Goal: Find specific page/section

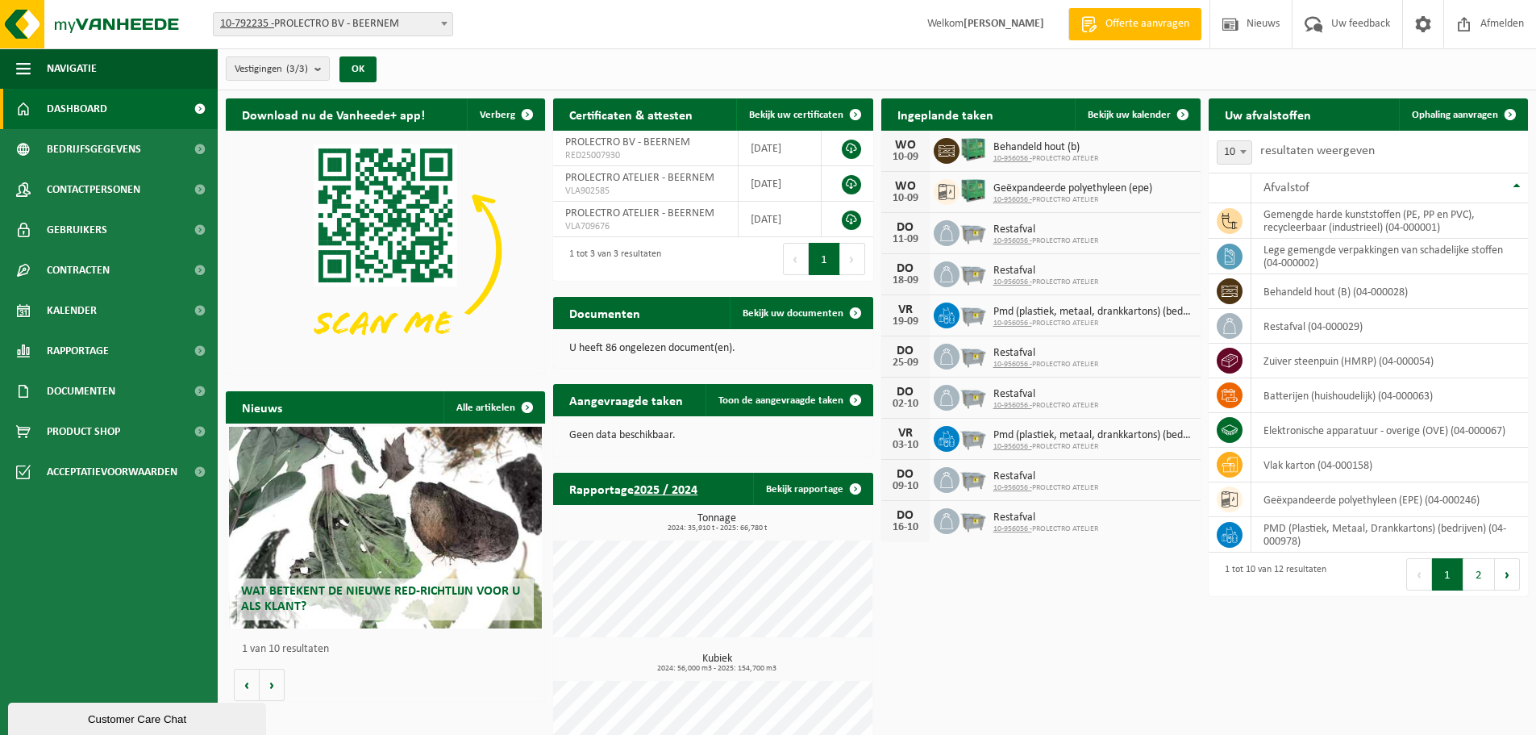
click at [752, 38] on div "Vestiging: 10-792235 - PROLECTRO BV - BEERNEM 10-956056 - PROLECTRO ATELIER - B…" at bounding box center [768, 24] width 1536 height 49
click at [728, 42] on div "Vestiging: 10-792235 - PROLECTRO BV - BEERNEM 10-956056 - PROLECTRO ATELIER - B…" at bounding box center [768, 24] width 1536 height 49
click at [733, 19] on div "Vestiging: 10-792235 - PROLECTRO BV - BEERNEM 10-956056 - PROLECTRO ATELIER - B…" at bounding box center [768, 24] width 1536 height 49
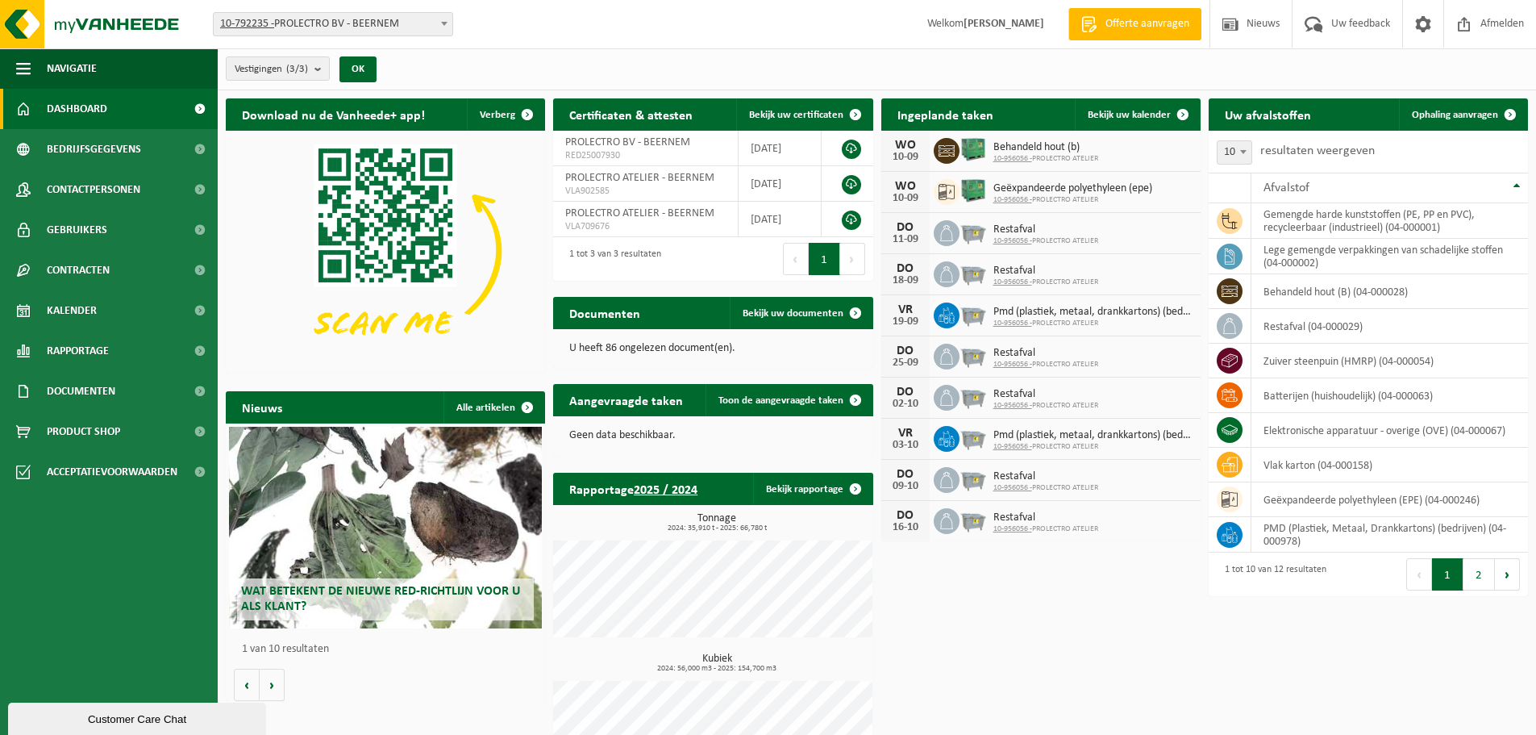
click at [788, 23] on div "Vestiging: 10-792235 - PROLECTRO BV - BEERNEM 10-956056 - PROLECTRO ATELIER - B…" at bounding box center [768, 24] width 1536 height 49
click at [766, 23] on div "Vestiging: 10-792235 - PROLECTRO BV - BEERNEM 10-956056 - PROLECTRO ATELIER - B…" at bounding box center [768, 24] width 1536 height 49
click at [584, 405] on h2 "Aangevraagde taken" at bounding box center [626, 399] width 146 height 31
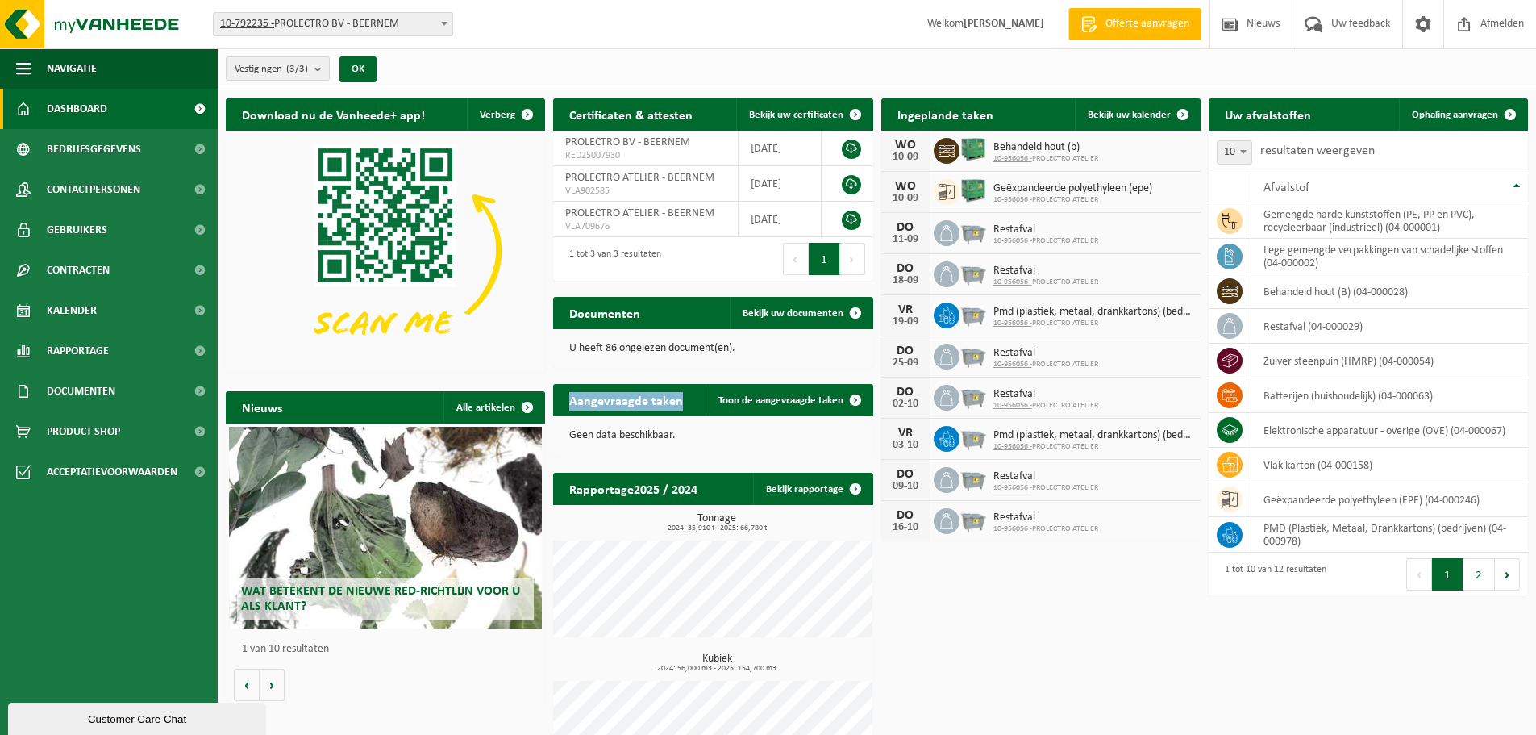
click at [584, 405] on h2 "Aangevraagde taken" at bounding box center [626, 399] width 146 height 31
click at [910, 112] on h2 "Ingeplande taken" at bounding box center [946, 113] width 128 height 31
click at [848, 26] on div "Vestiging: 10-792235 - PROLECTRO BV - BEERNEM 10-956056 - PROLECTRO ATELIER - B…" at bounding box center [768, 24] width 1536 height 49
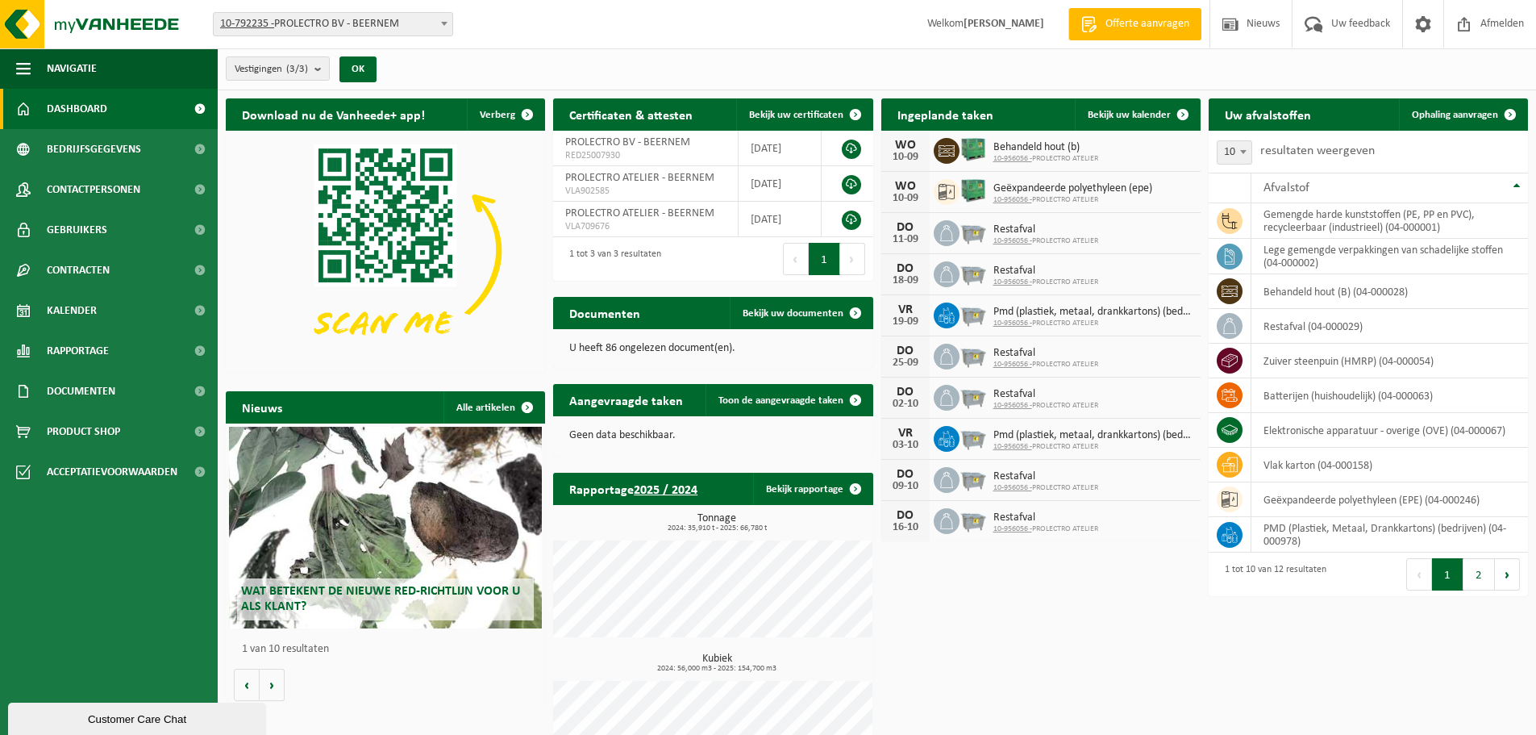
click at [915, 115] on h2 "Ingeplande taken" at bounding box center [946, 113] width 128 height 31
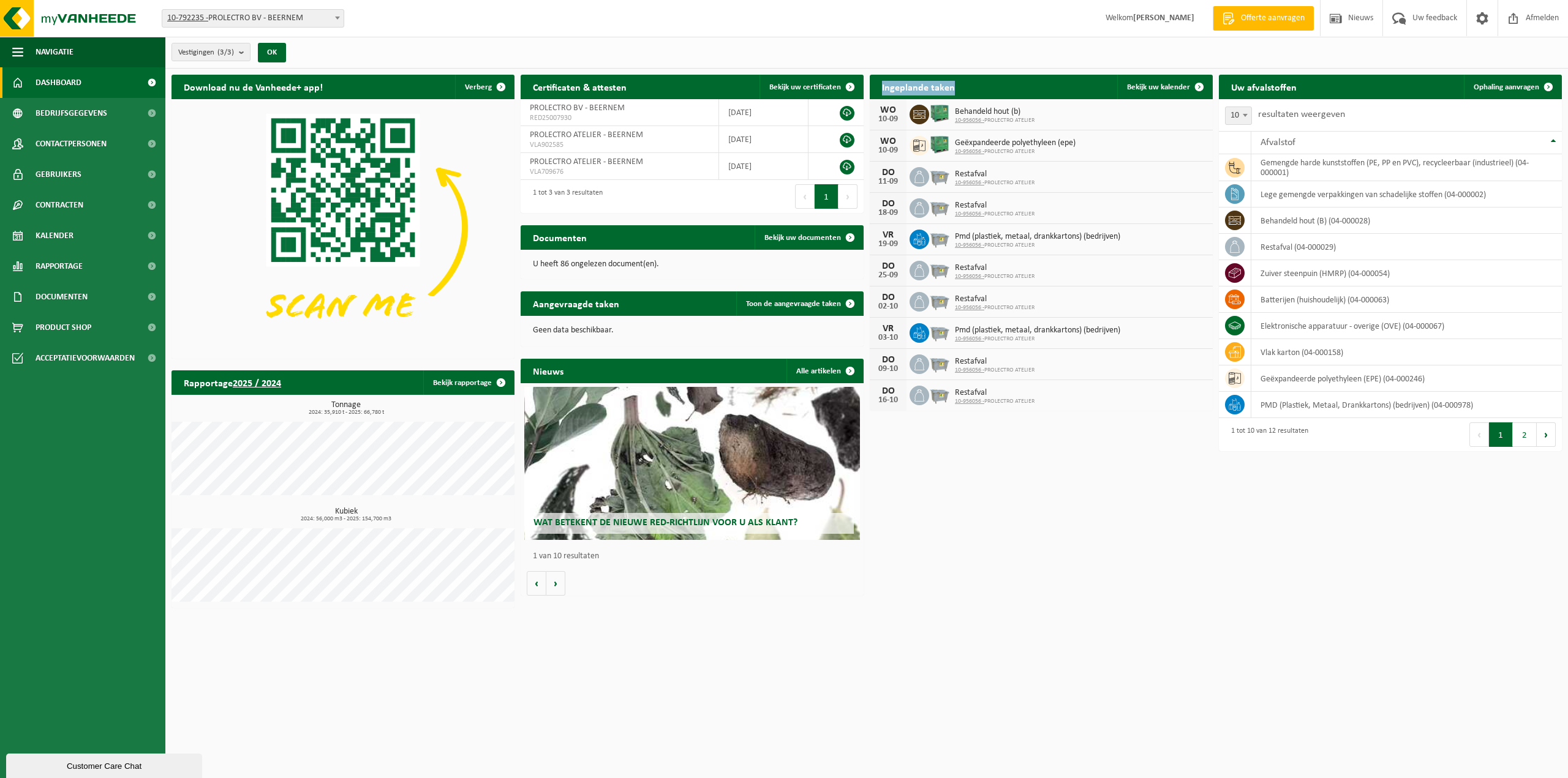
click at [901, 91] on h2 "Ingeplande taken" at bounding box center [918, 86] width 97 height 24
click at [997, 111] on span "Behandeld hout (b)" at bounding box center [994, 112] width 80 height 10
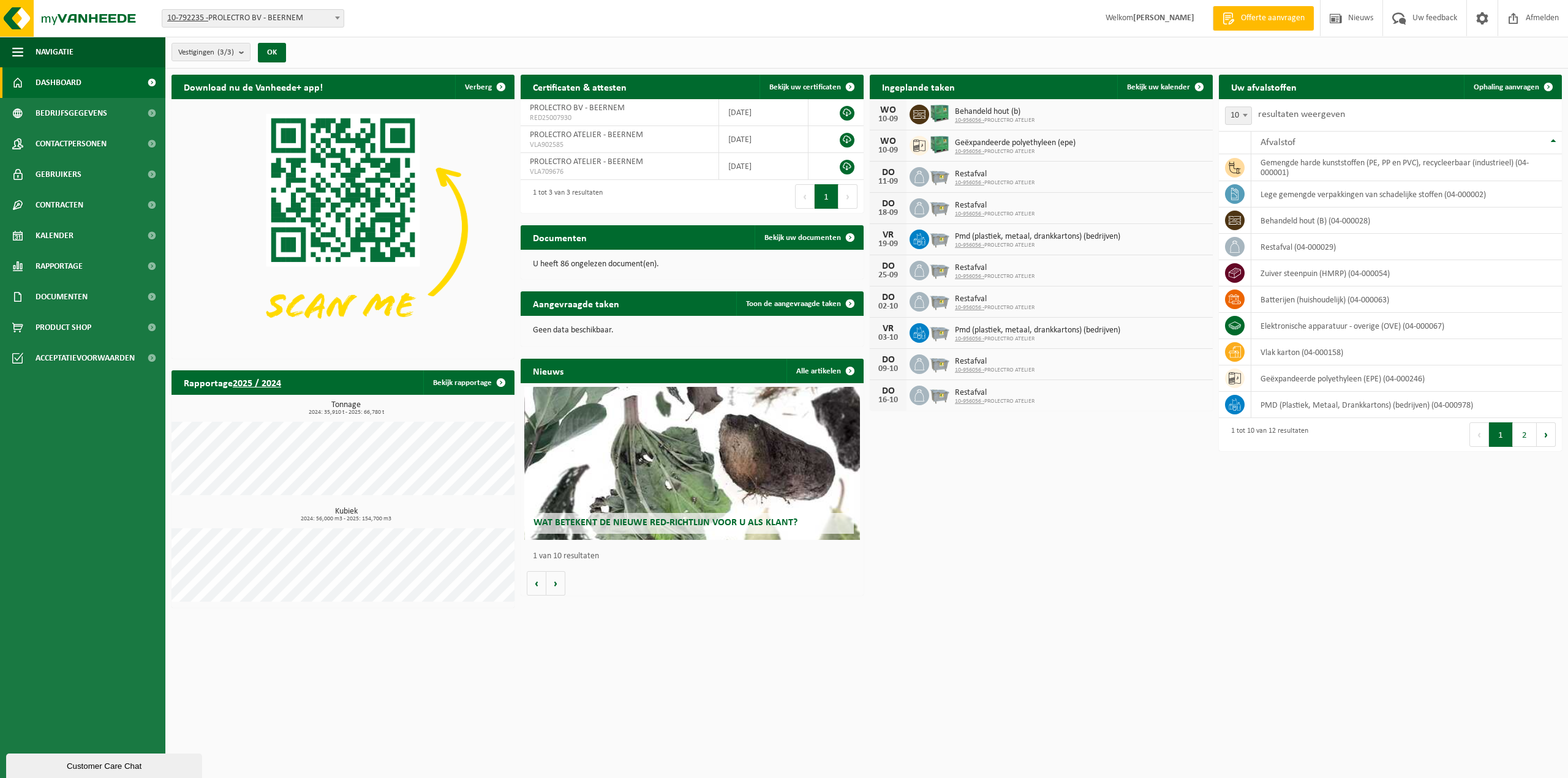
click at [964, 140] on span "Geëxpandeerde polyethyleen (epe)" at bounding box center [1014, 143] width 121 height 10
click at [584, 17] on div "Vestiging: 10-792235 - PROLECTRO BV - BEERNEM 10-956056 - PROLECTRO ATELIER - B…" at bounding box center [784, 18] width 1568 height 37
click at [455, 5] on div "Vestiging: 10-792235 - PROLECTRO BV - BEERNEM 10-956056 - PROLECTRO ATELIER - B…" at bounding box center [784, 18] width 1568 height 37
